Goal: Information Seeking & Learning: Learn about a topic

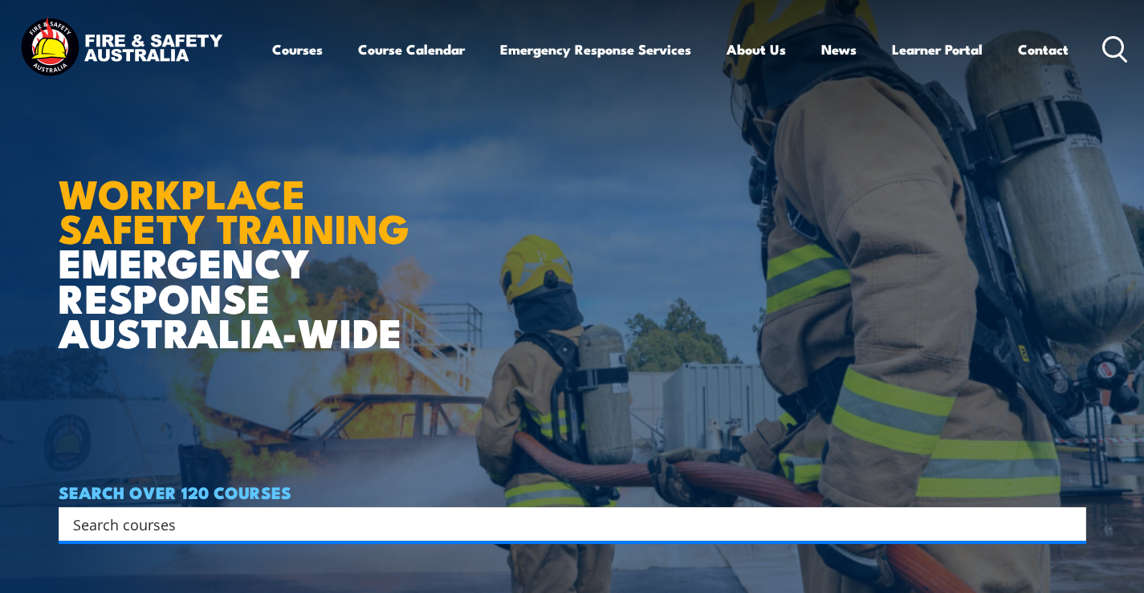
click at [615, 190] on article "WORKPLACE SAFETY TRAINING EMERGENCY RESPONSE AUSTRALIA-WIDE SEARCH OVER 120 COU…" at bounding box center [573, 296] width 1028 height 593
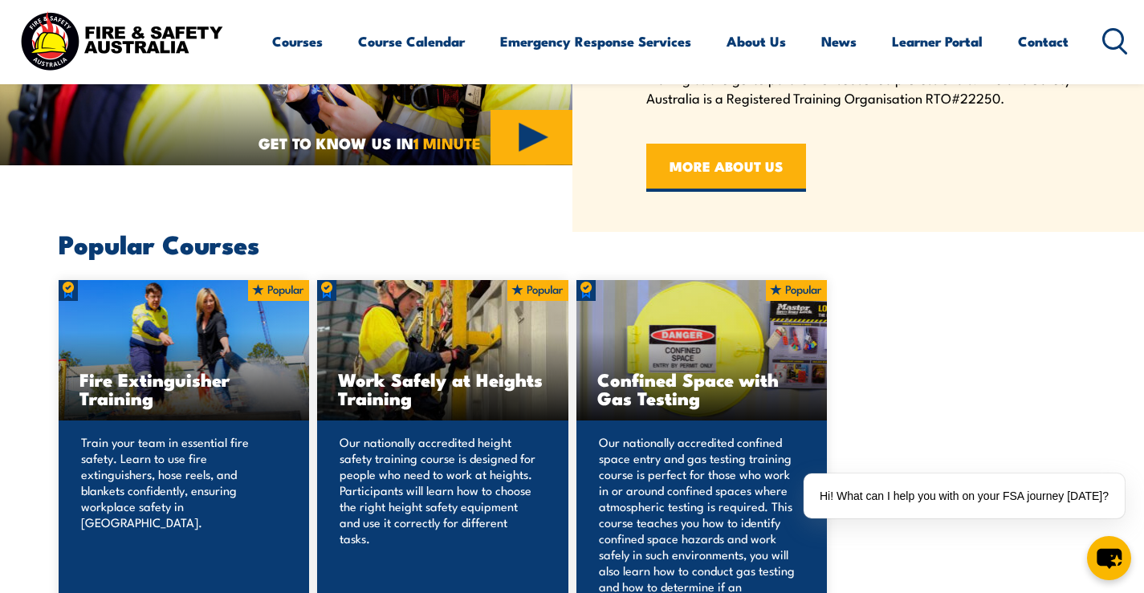
scroll to position [963, 0]
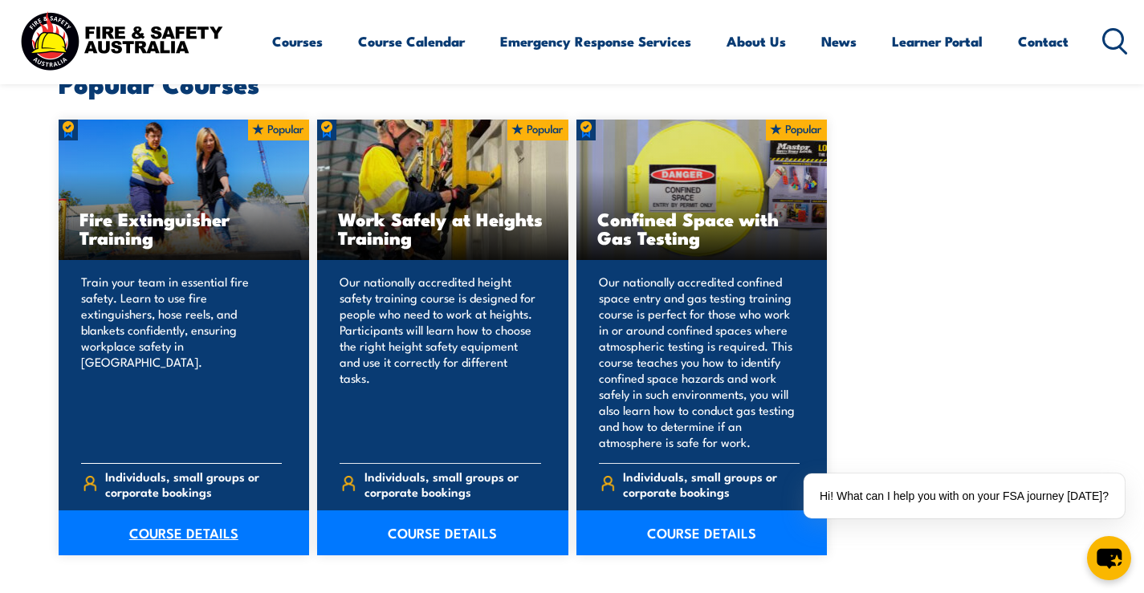
click at [214, 536] on link "COURSE DETAILS" at bounding box center [184, 533] width 251 height 45
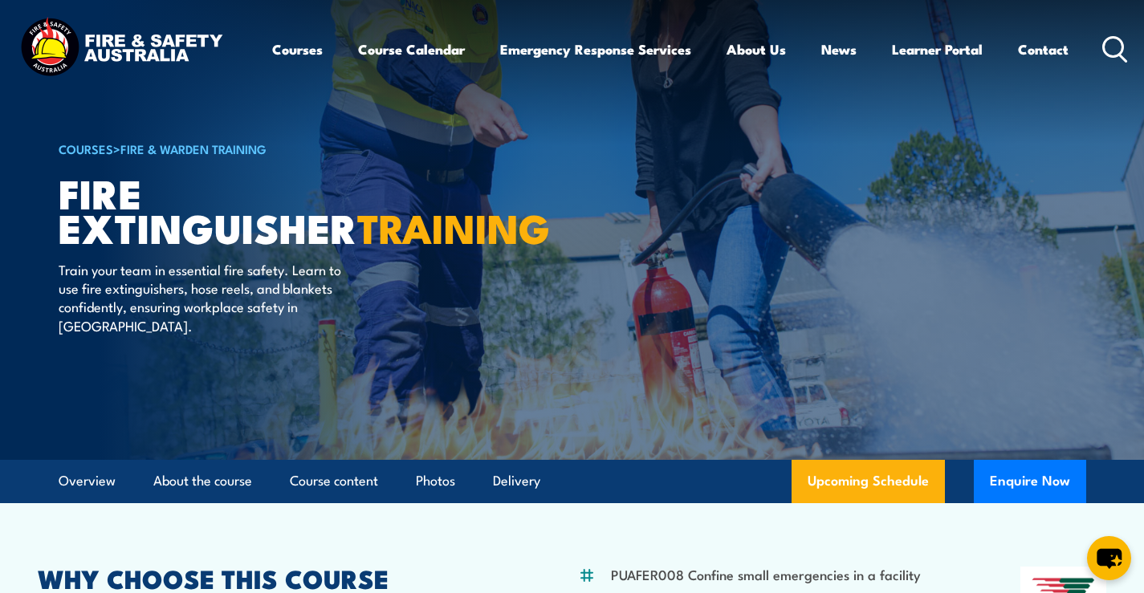
drag, startPoint x: 768, startPoint y: 274, endPoint x: 741, endPoint y: 272, distance: 27.3
click at [772, 272] on article "COURSES > Fire & Warden Training Fire Extinguisher TRAINING Train your team in …" at bounding box center [573, 230] width 1028 height 460
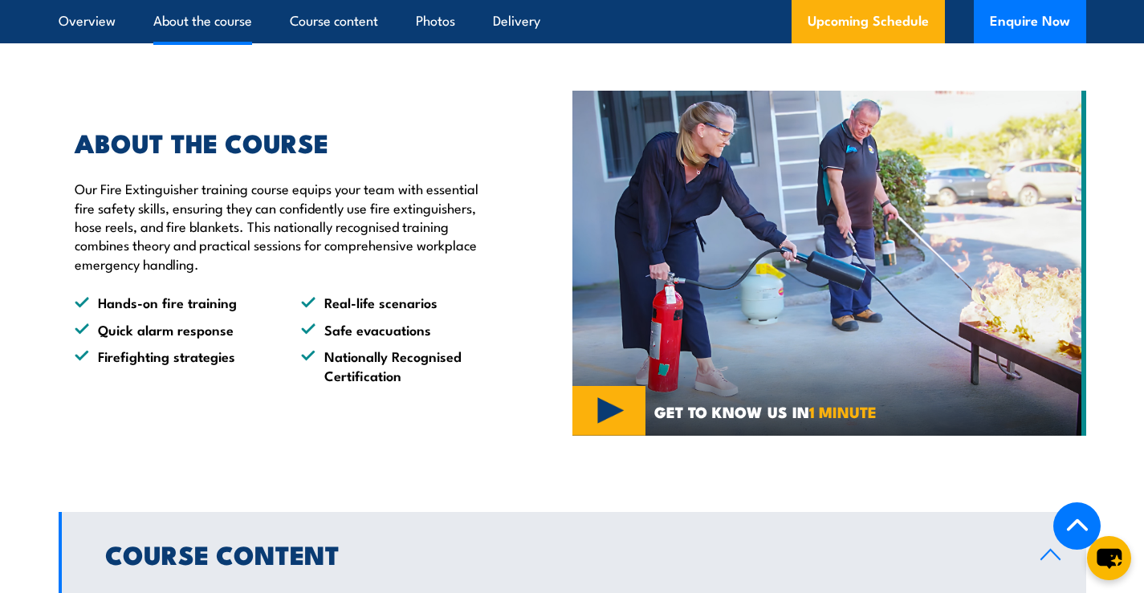
scroll to position [1124, 0]
